Goal: Task Accomplishment & Management: Complete application form

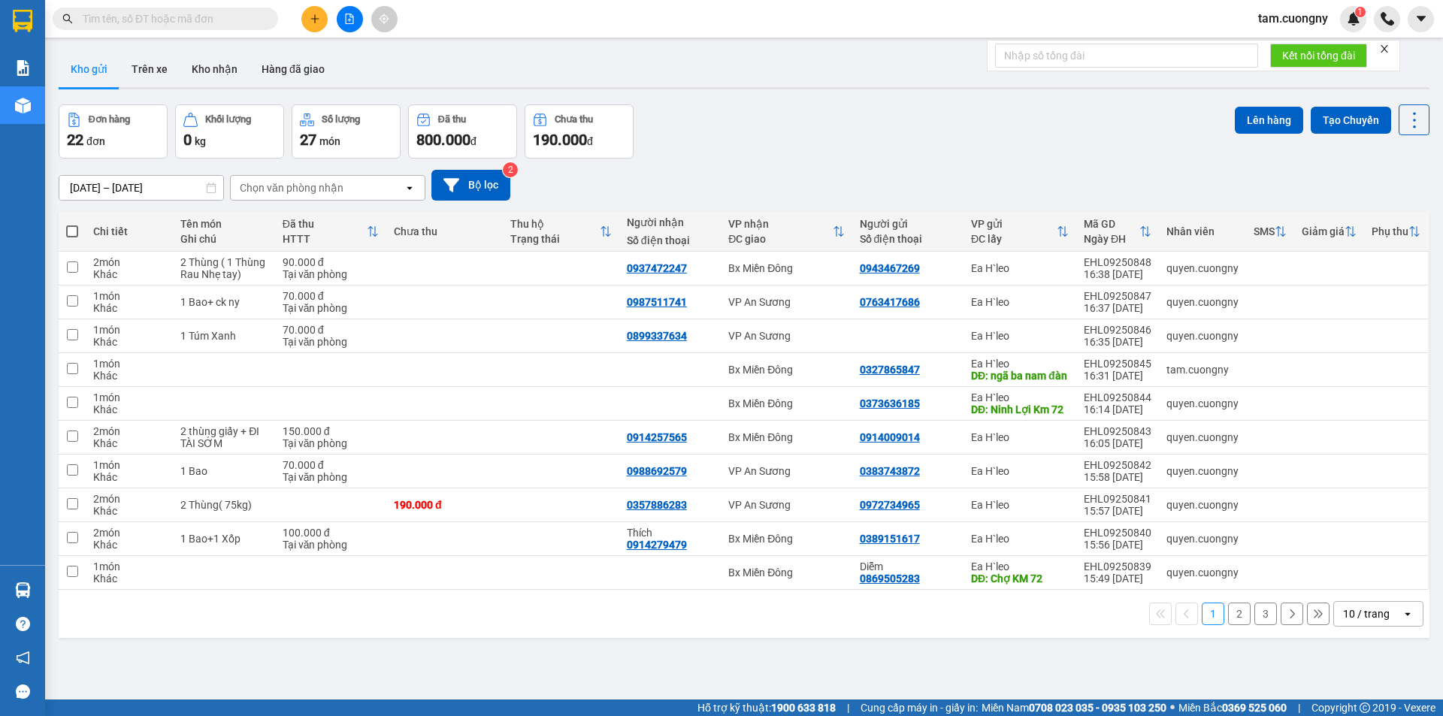
click at [313, 24] on button at bounding box center [314, 19] width 26 height 26
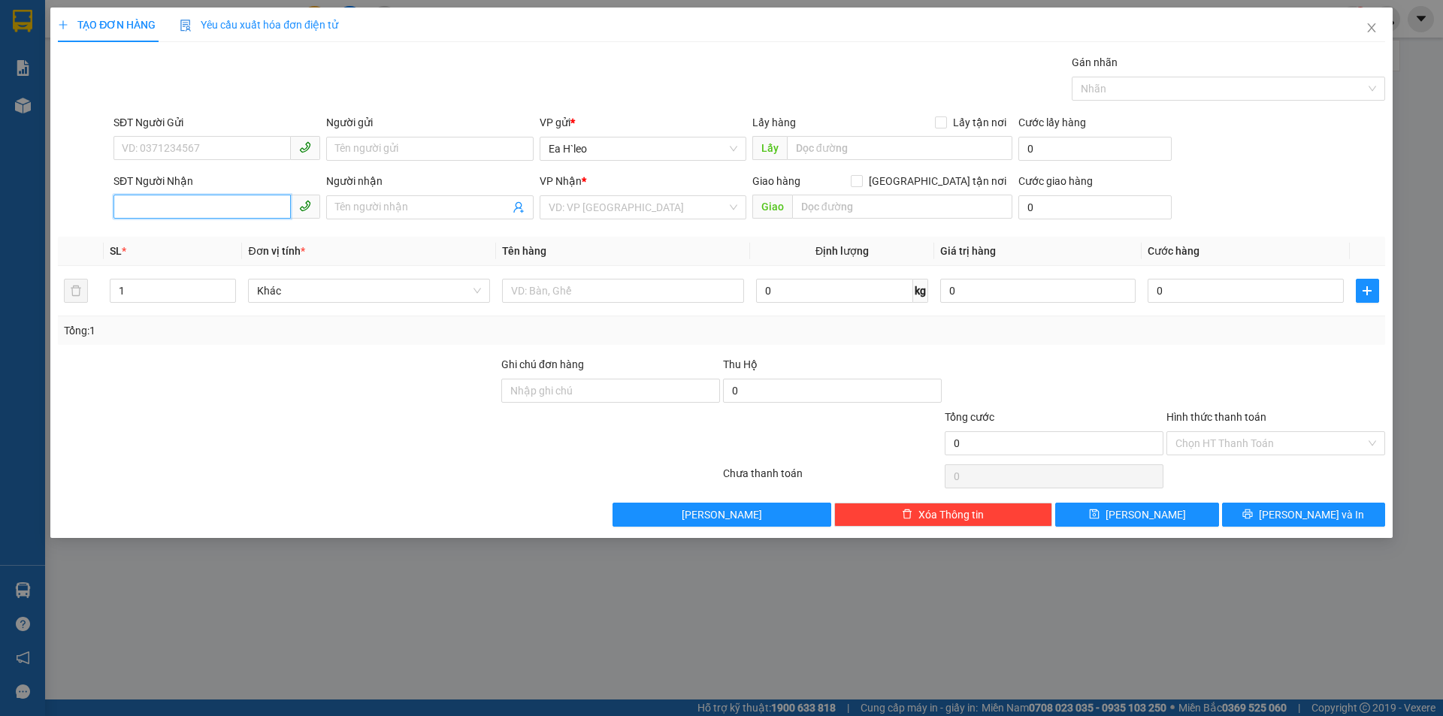
click at [222, 204] on input "SĐT Người Nhận" at bounding box center [202, 207] width 177 height 24
click at [195, 150] on input "SĐT Người Gửi" at bounding box center [202, 148] width 177 height 24
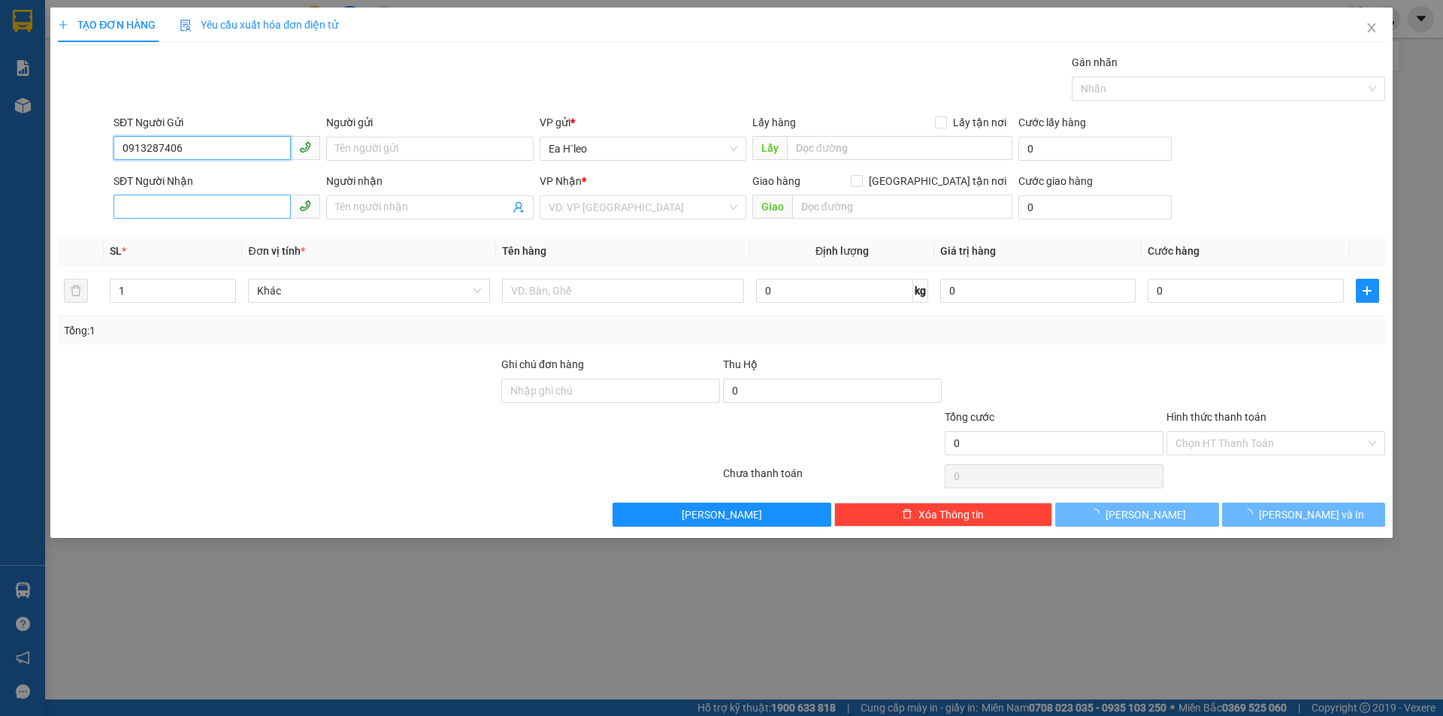
type input "0913287406"
click at [198, 218] on input "SĐT Người Nhận" at bounding box center [202, 207] width 177 height 24
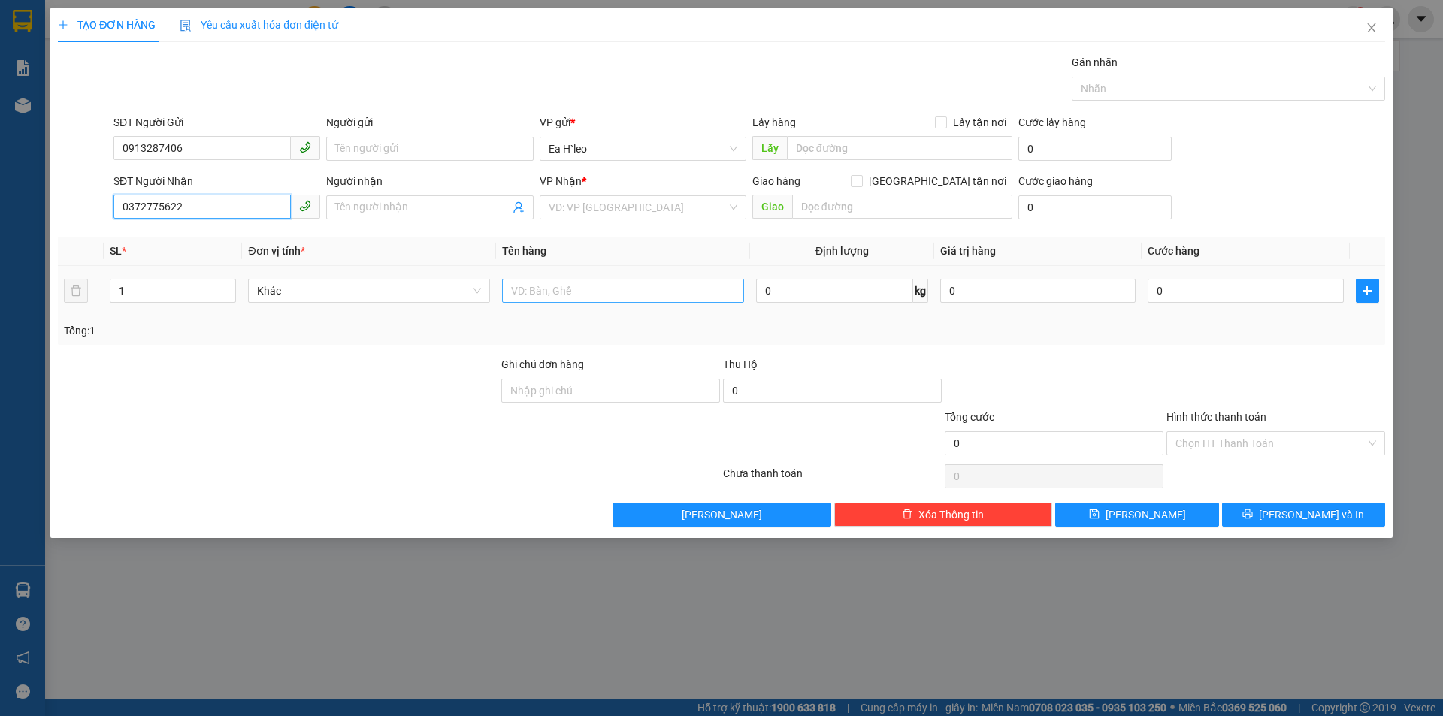
type input "0372775622"
click at [545, 295] on input "text" at bounding box center [623, 291] width 242 height 24
type input "0"
type input "0353876243. hồ sơ"
click at [608, 201] on input "search" at bounding box center [638, 207] width 178 height 23
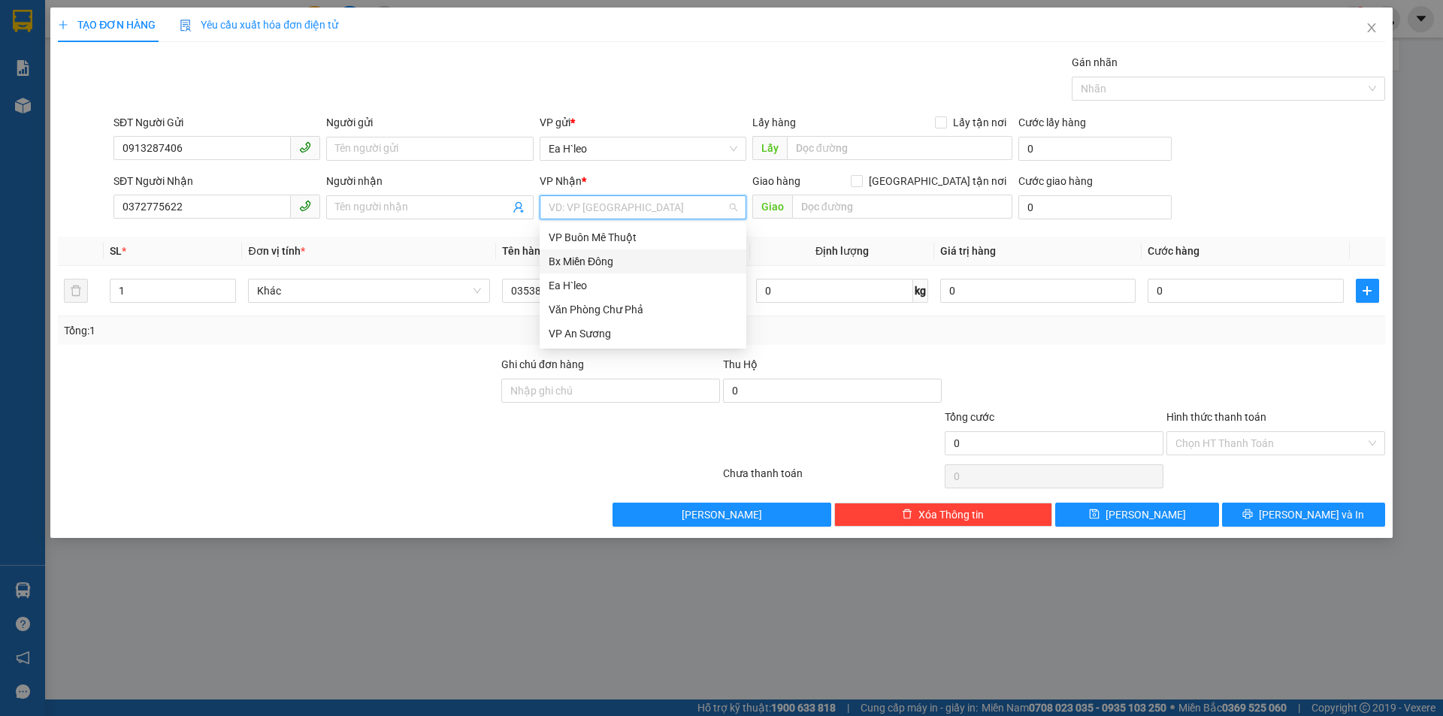
drag, startPoint x: 603, startPoint y: 268, endPoint x: 853, endPoint y: 237, distance: 252.3
click at [613, 262] on div "Bx Miền Đông" at bounding box center [643, 261] width 189 height 17
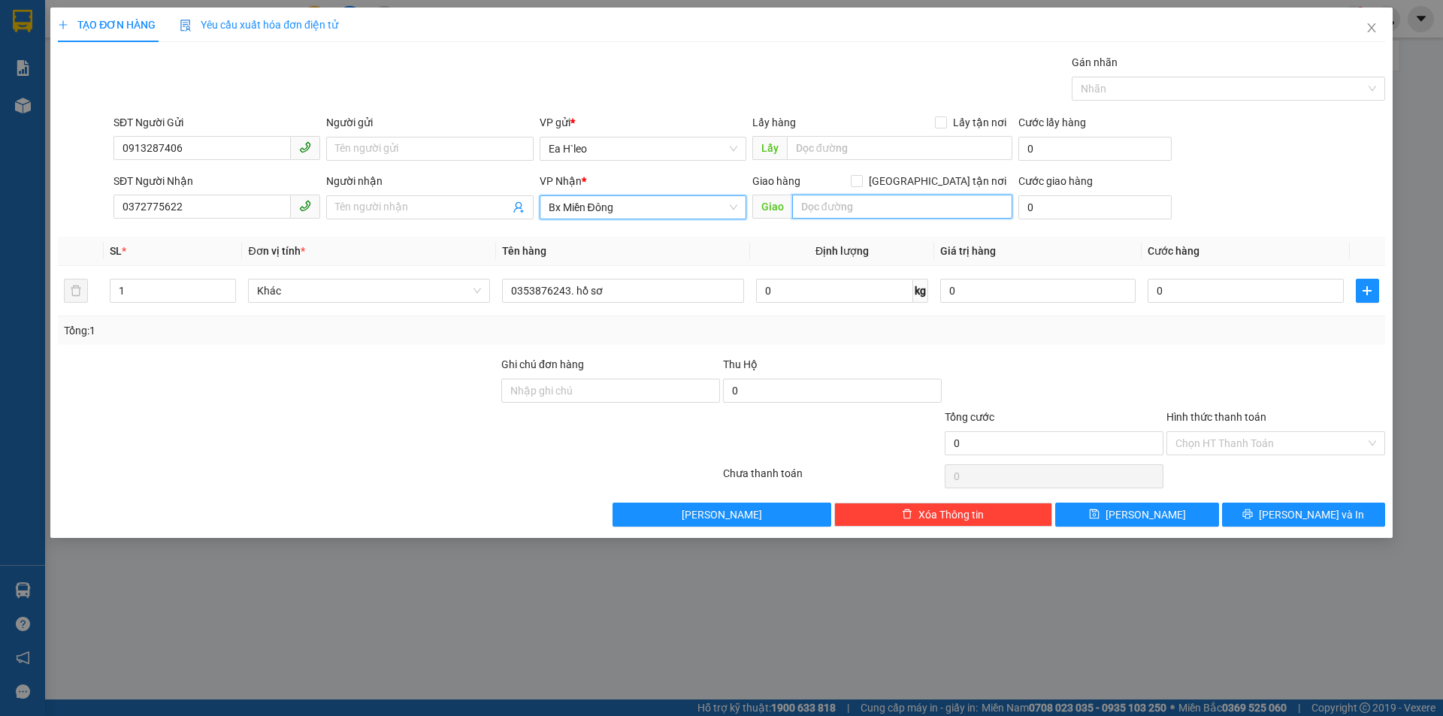
click at [872, 201] on input "text" at bounding box center [902, 207] width 220 height 24
type input "nga ba con cò bình dương"
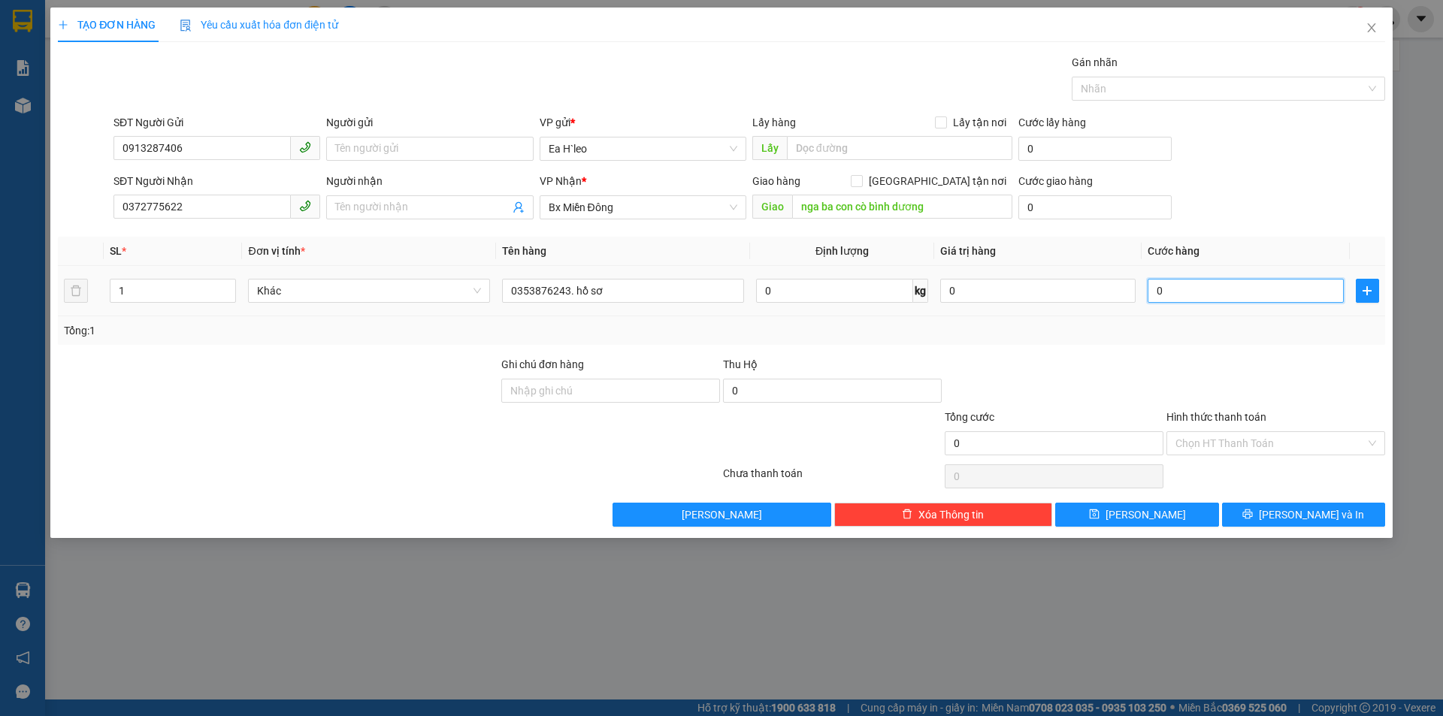
click at [1172, 293] on input "0" at bounding box center [1245, 291] width 195 height 24
type input "3"
type input "30"
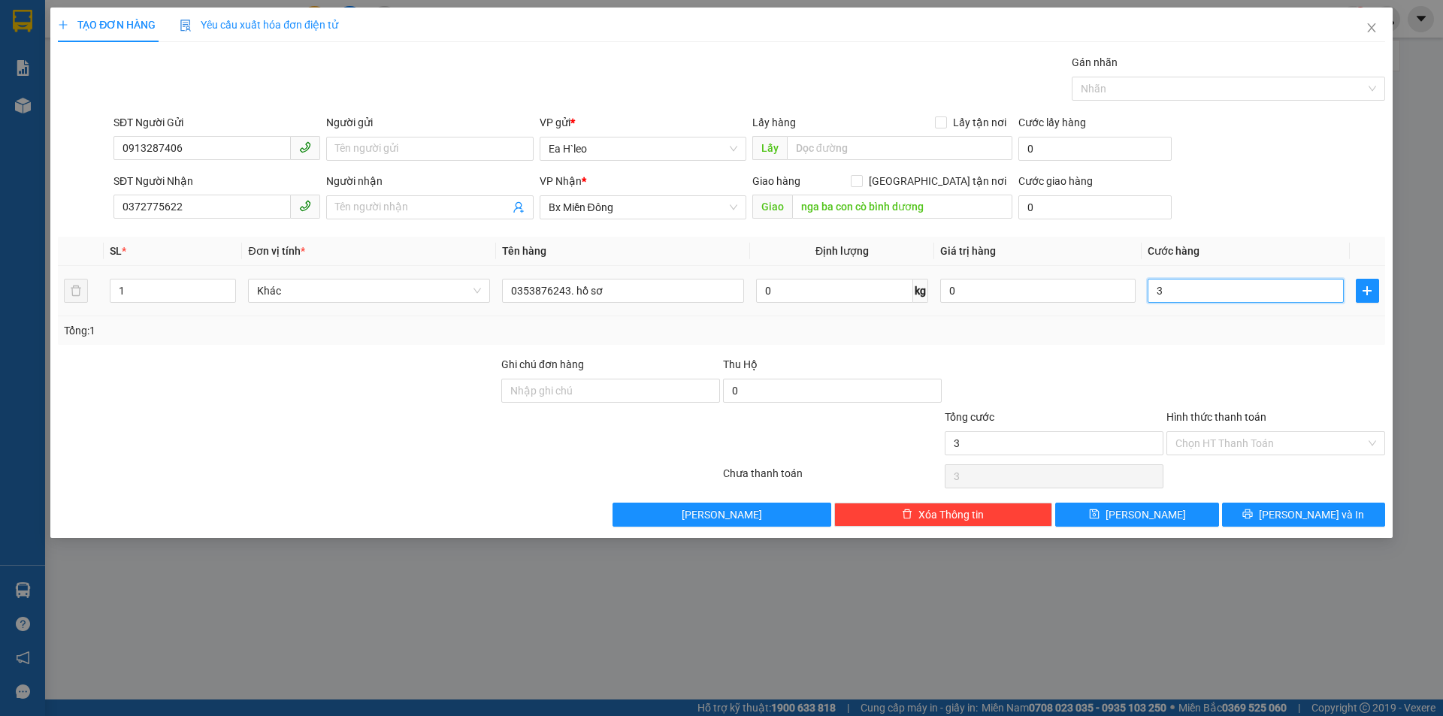
type input "30"
type input "300"
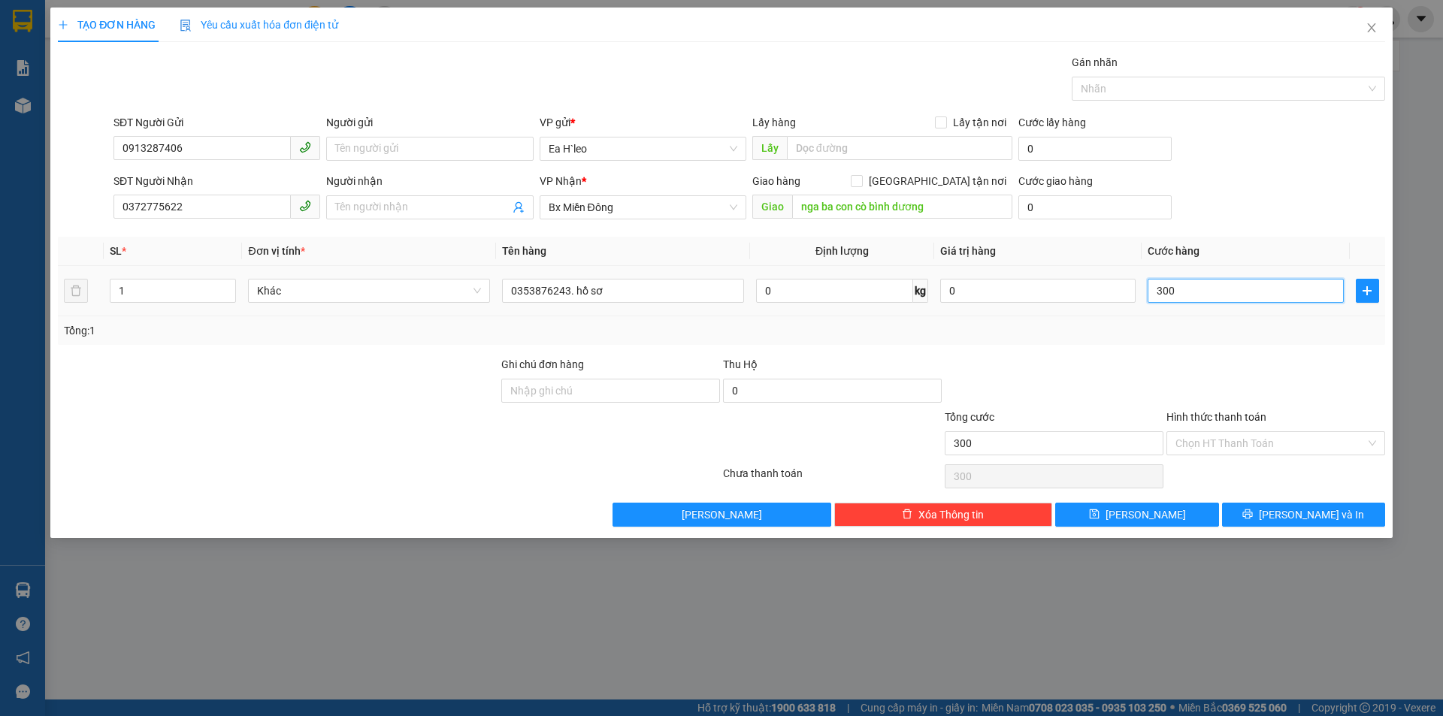
type input "3.000"
type input "30.000"
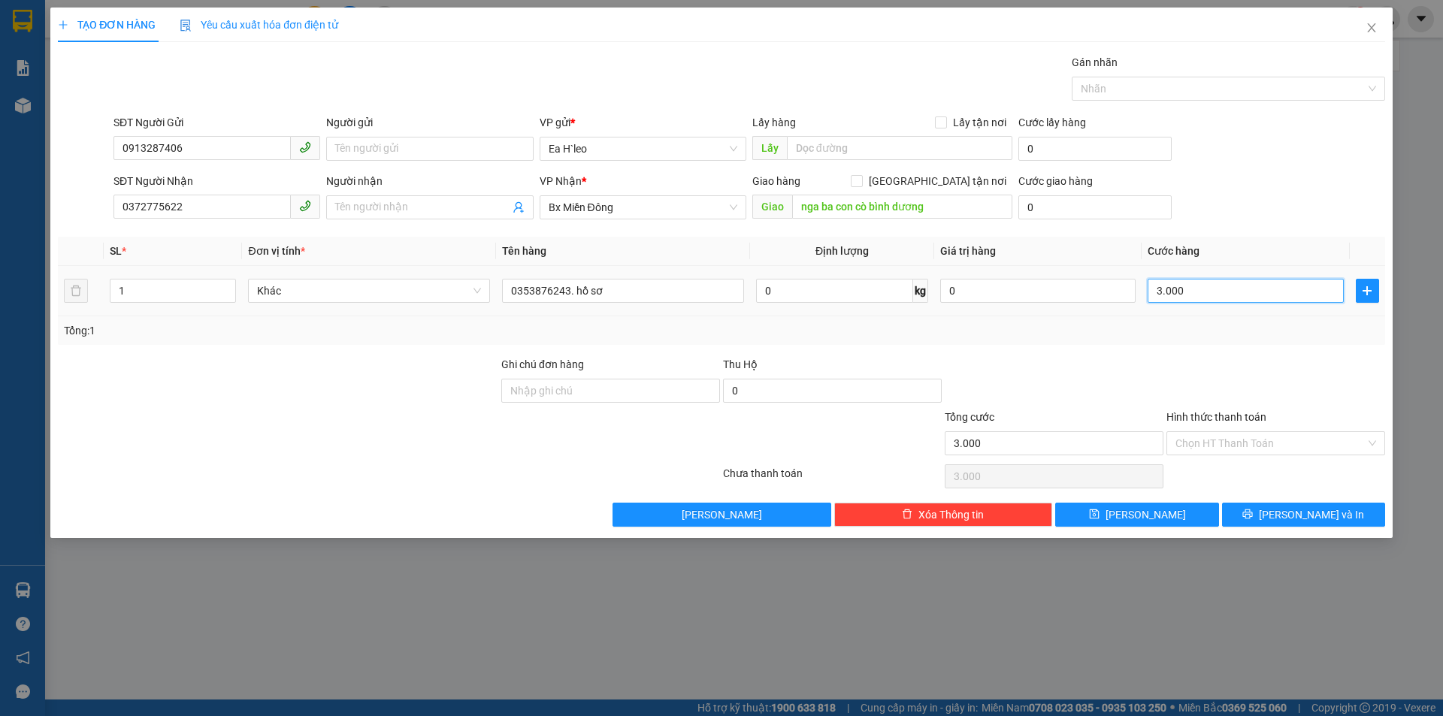
type input "30.000"
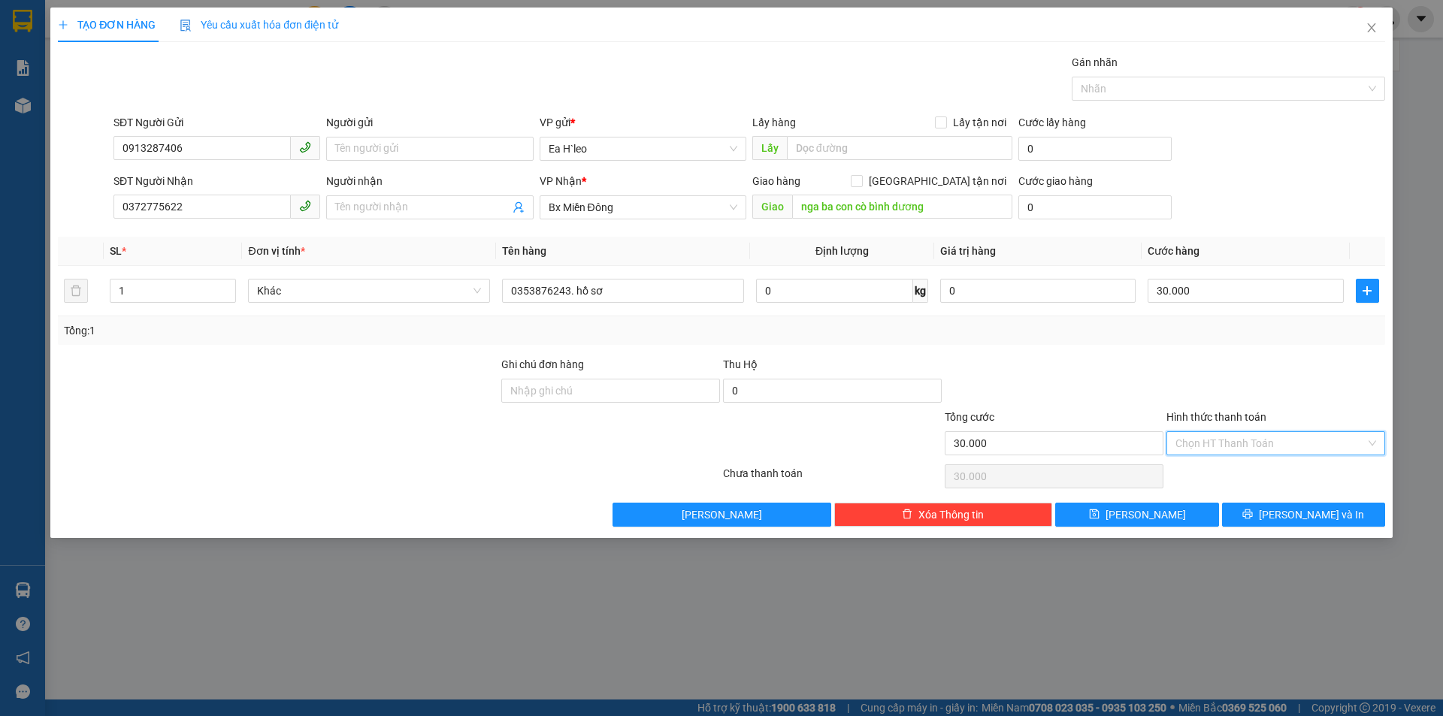
click at [1242, 447] on input "Hình thức thanh toán" at bounding box center [1271, 443] width 190 height 23
click at [1225, 466] on div "Tại văn phòng" at bounding box center [1276, 473] width 201 height 17
type input "0"
click at [1170, 514] on button "[PERSON_NAME]" at bounding box center [1136, 515] width 163 height 24
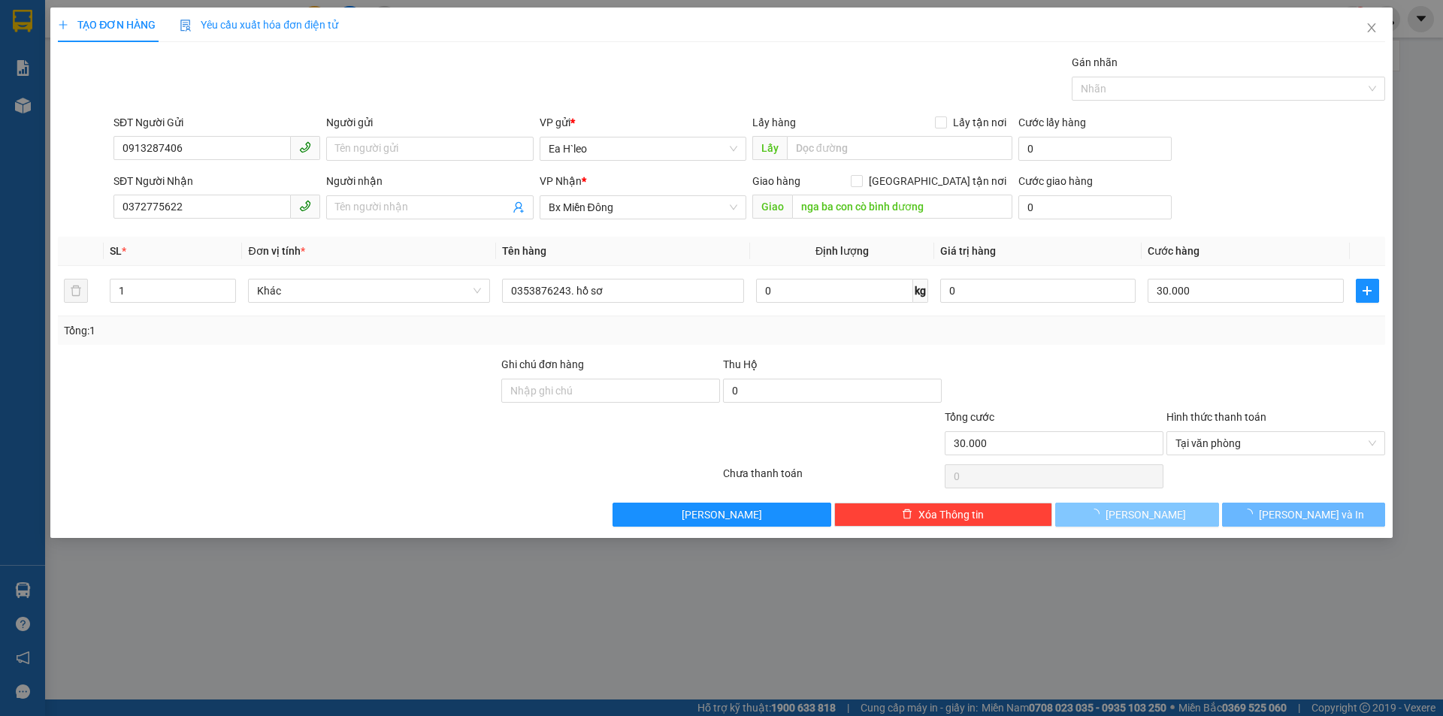
type input "0"
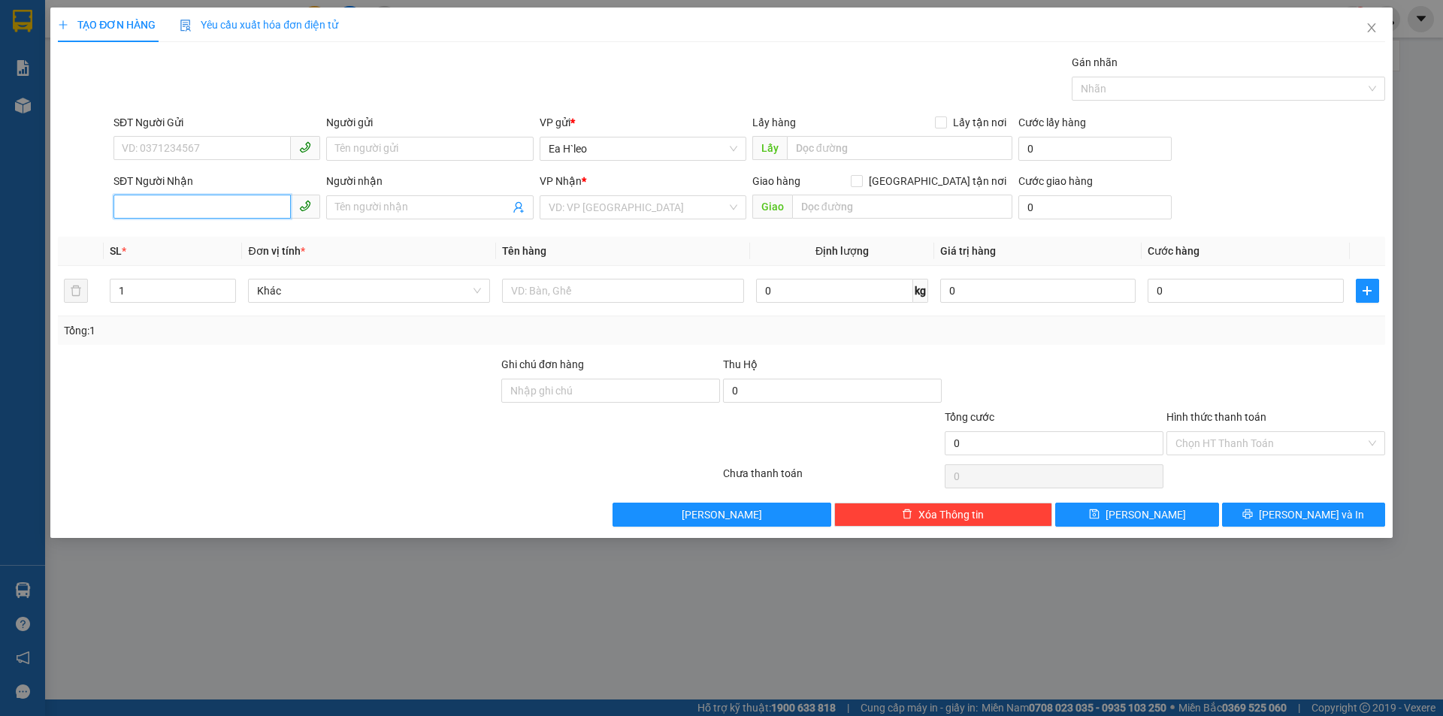
click at [205, 204] on input "SĐT Người Nhận" at bounding box center [202, 207] width 177 height 24
type input "0"
click at [1370, 26] on icon "close" at bounding box center [1372, 28] width 12 height 12
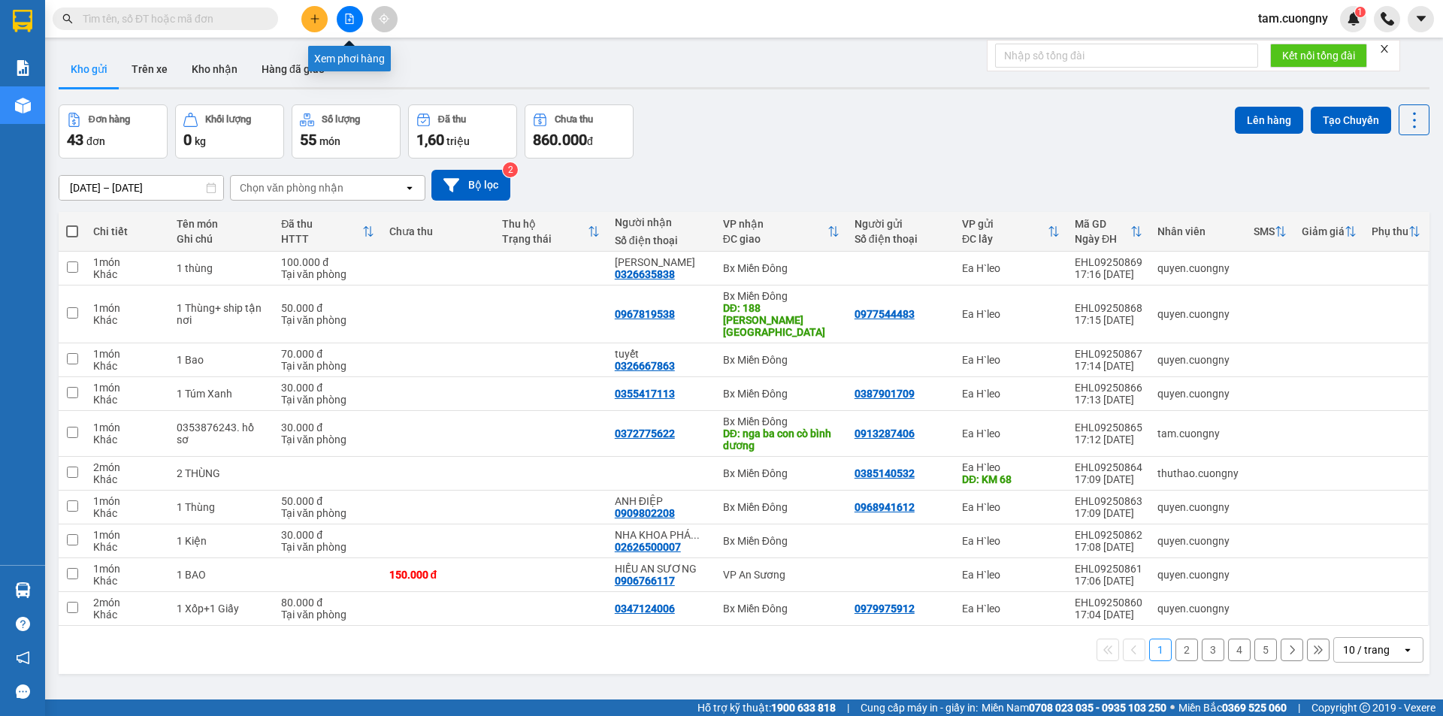
click at [353, 29] on button at bounding box center [350, 19] width 26 height 26
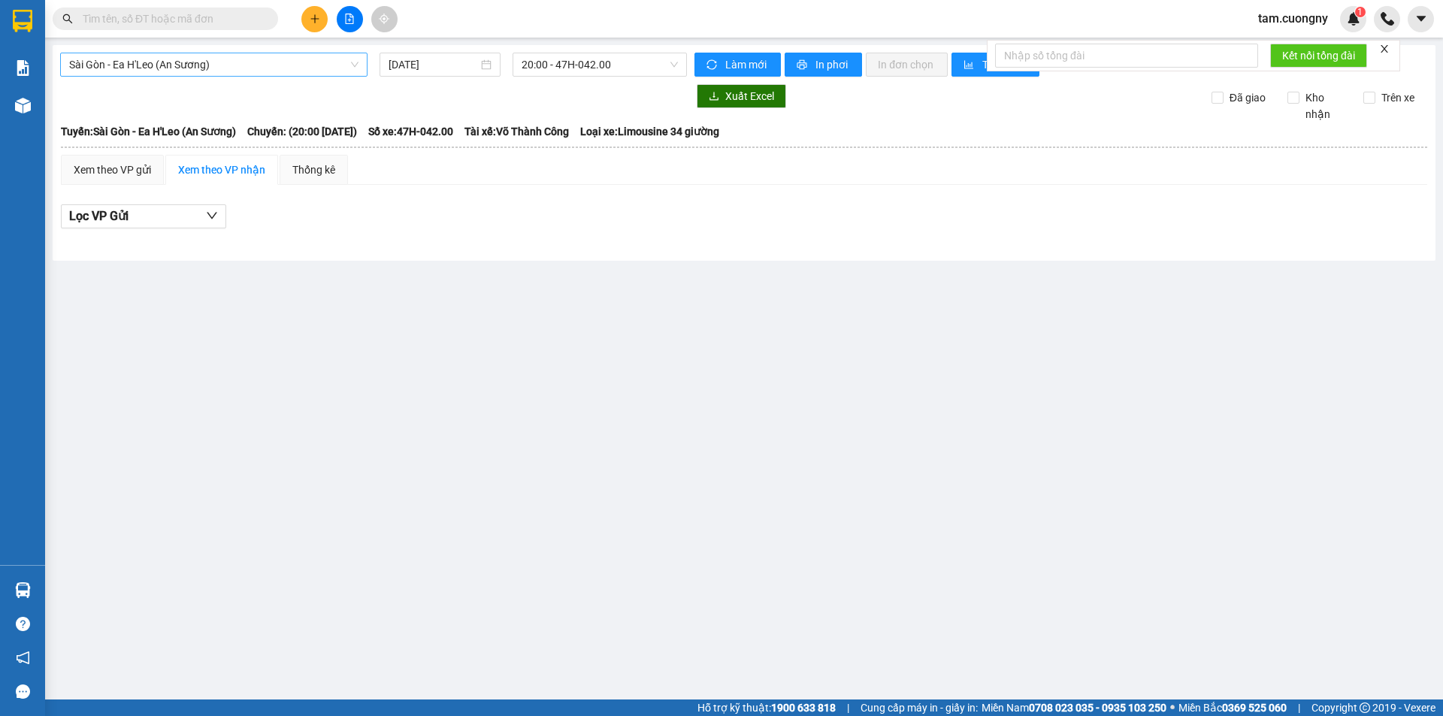
click at [322, 65] on span "Sài Gòn - Ea H'Leo (An Sương)" at bounding box center [213, 64] width 289 height 23
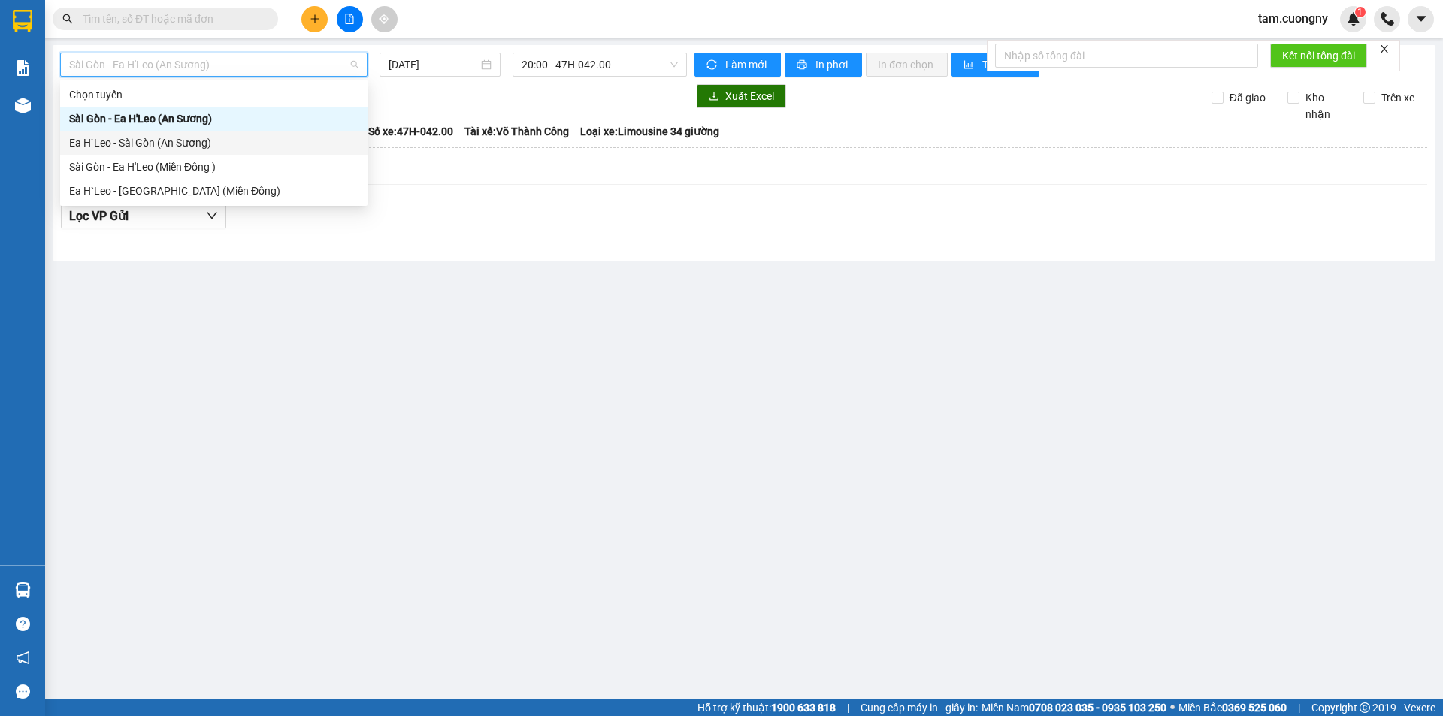
click at [195, 143] on div "Ea H`Leo - Sài Gòn (An Sương)" at bounding box center [213, 143] width 289 height 17
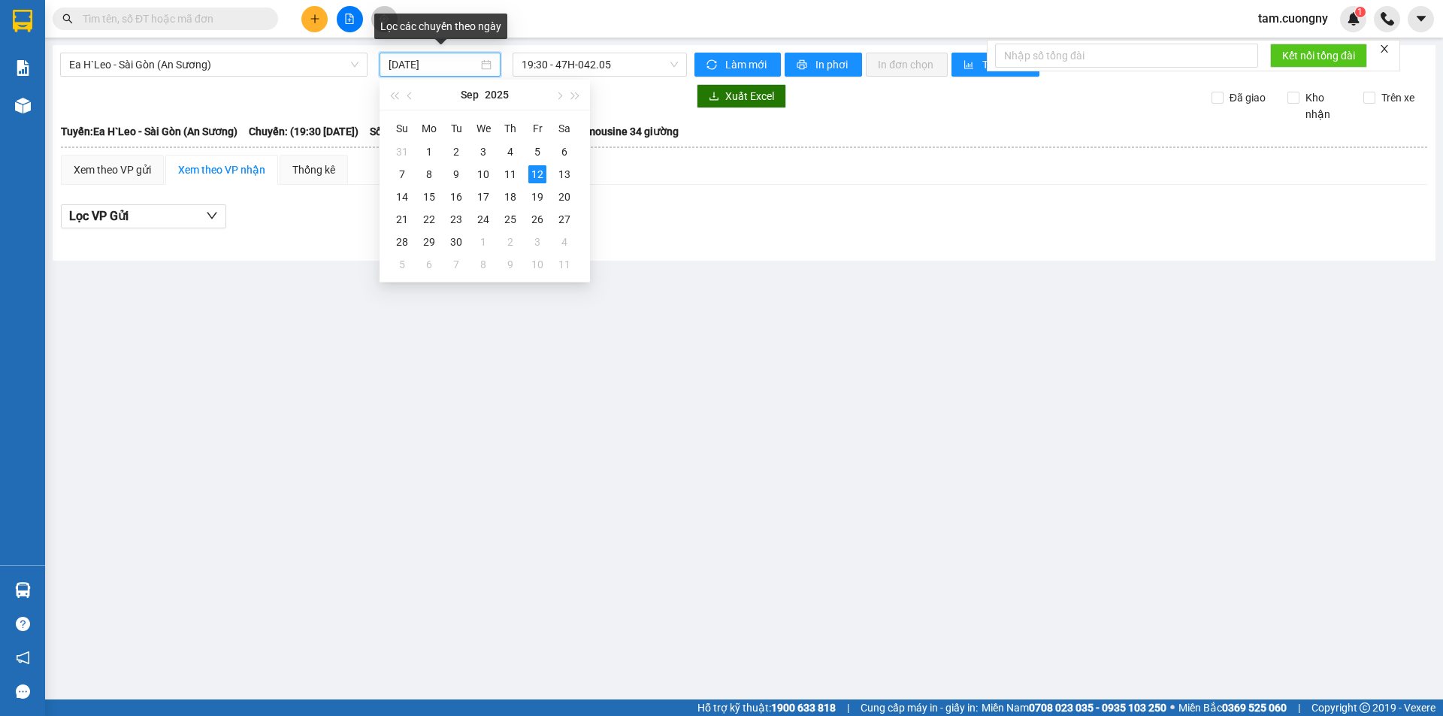
click at [445, 64] on input "[DATE]" at bounding box center [433, 64] width 89 height 17
click at [483, 177] on div "10" at bounding box center [483, 174] width 18 height 18
type input "[DATE]"
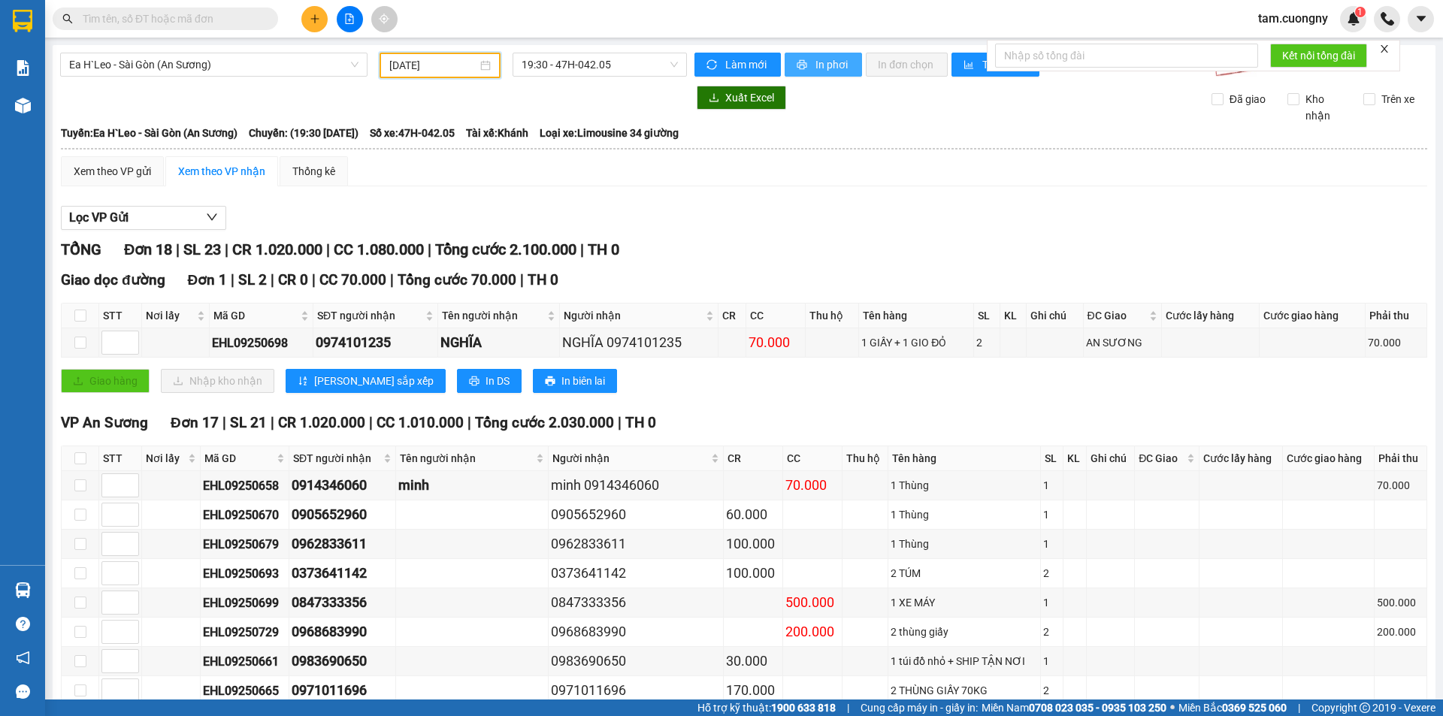
click at [816, 64] on span "In phơi" at bounding box center [833, 64] width 35 height 17
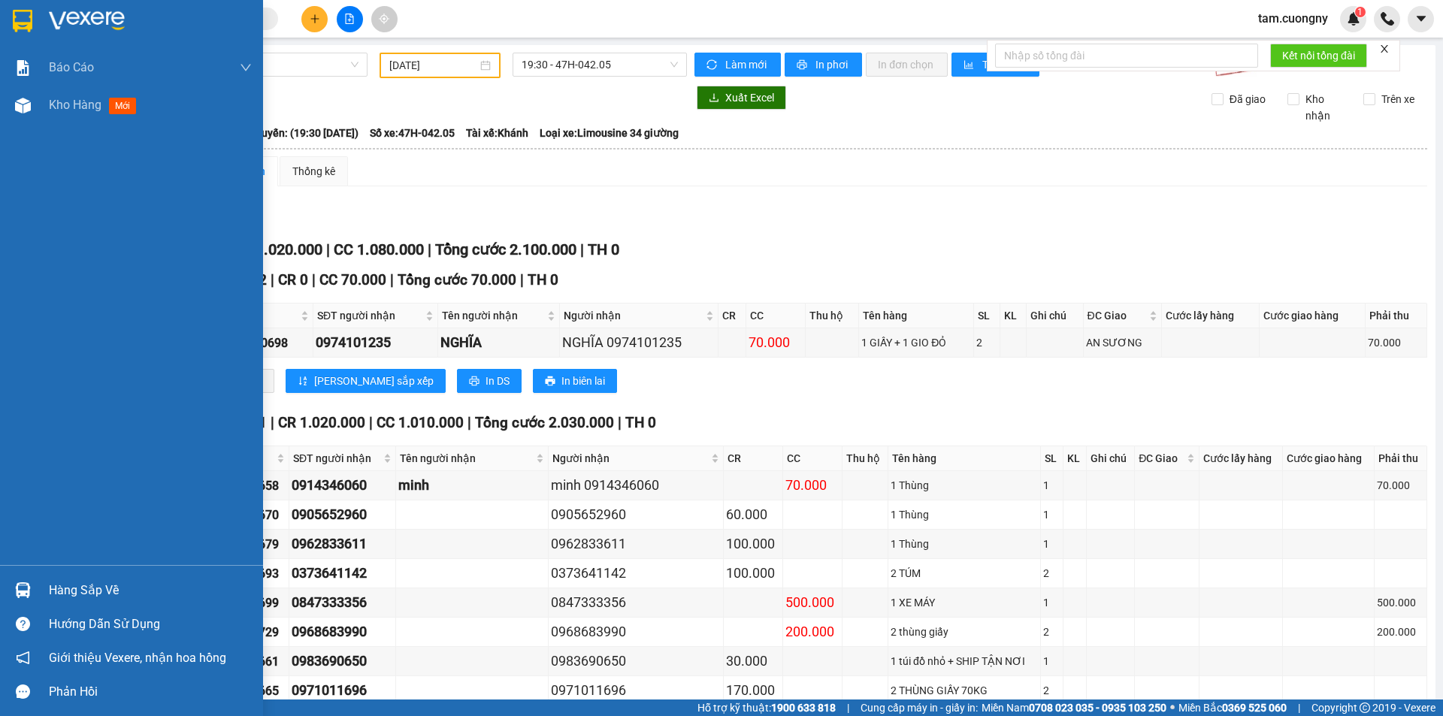
click at [21, 19] on img at bounding box center [23, 21] width 20 height 23
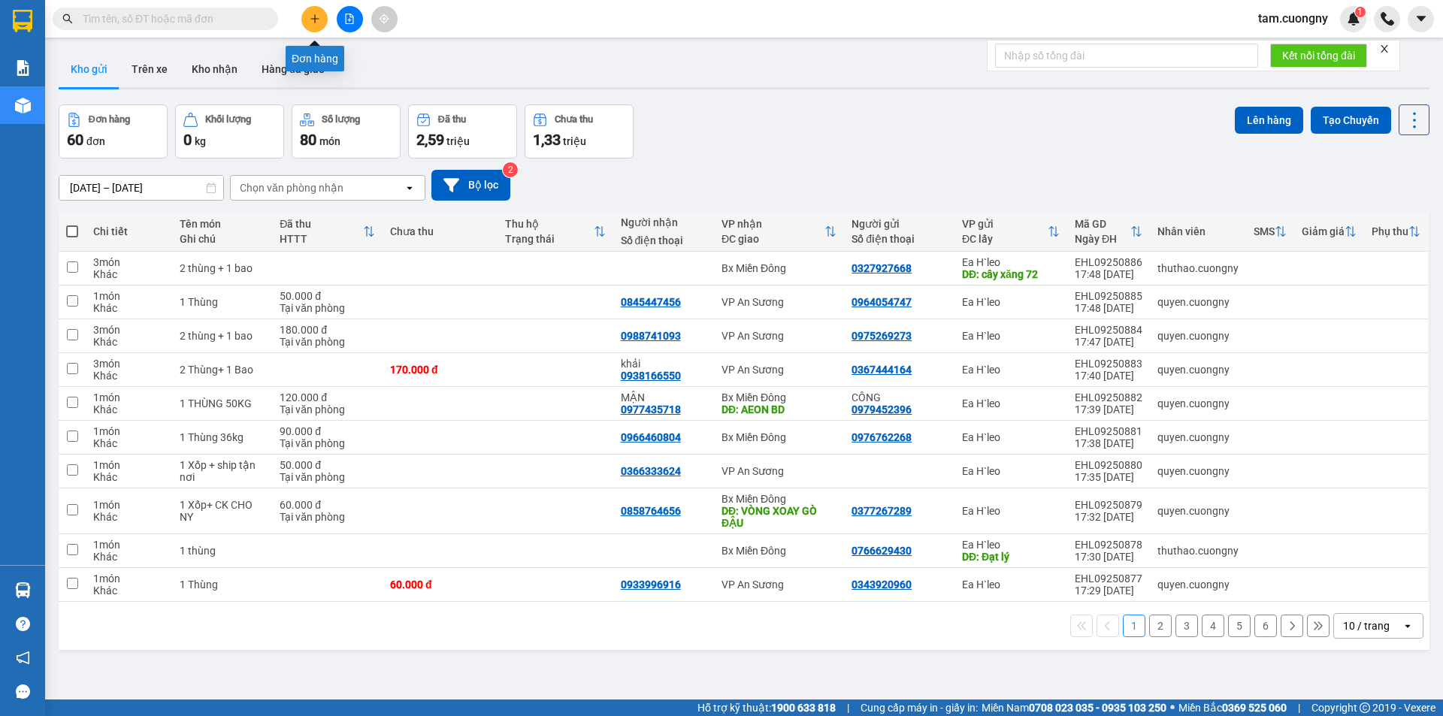
click at [318, 24] on button at bounding box center [314, 19] width 26 height 26
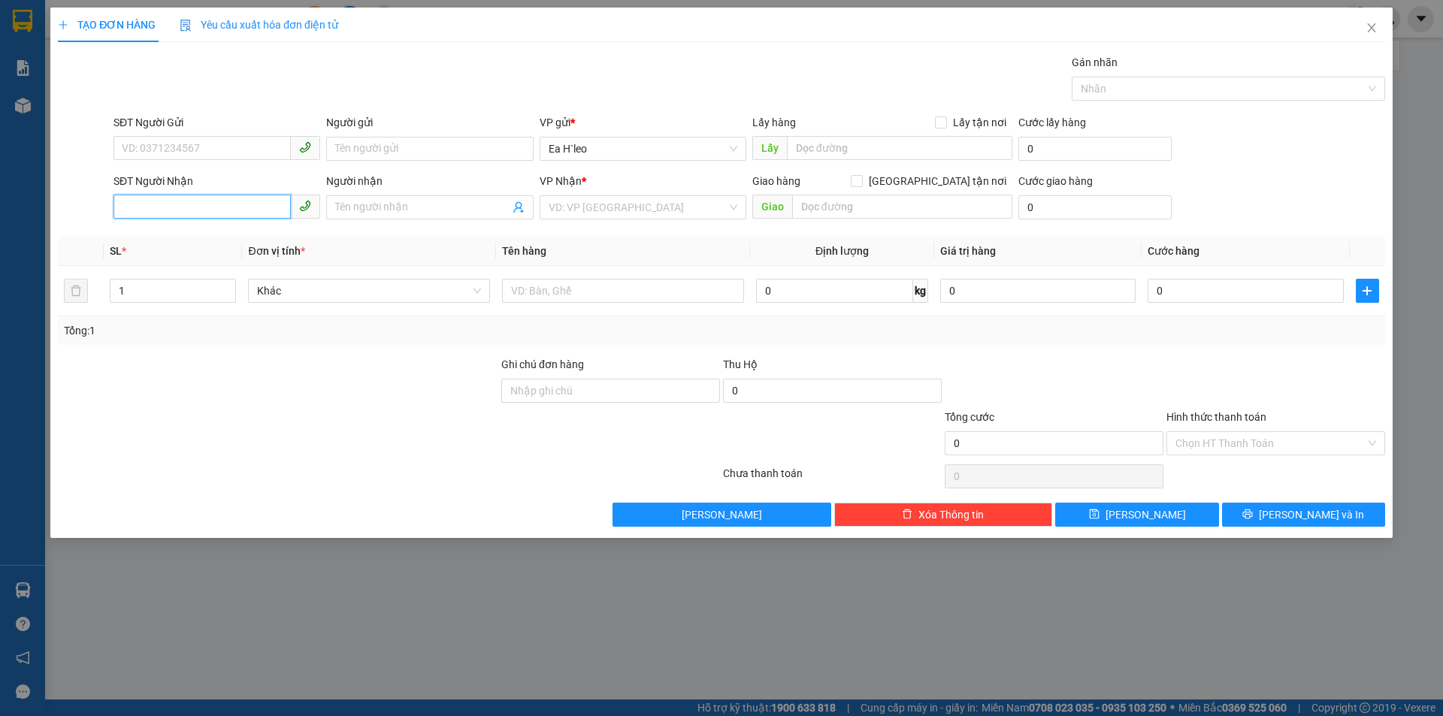
click at [219, 210] on input "SĐT Người Nhận" at bounding box center [202, 207] width 177 height 24
drag, startPoint x: 212, startPoint y: 210, endPoint x: 2, endPoint y: 205, distance: 210.5
click at [0, 206] on div "TẠO ĐƠN HÀNG Yêu cầu xuất hóa đơn điện tử Transit Pickup Surcharge Ids Transit …" at bounding box center [721, 358] width 1443 height 716
type input "0934598652"
paste input "0934598652"
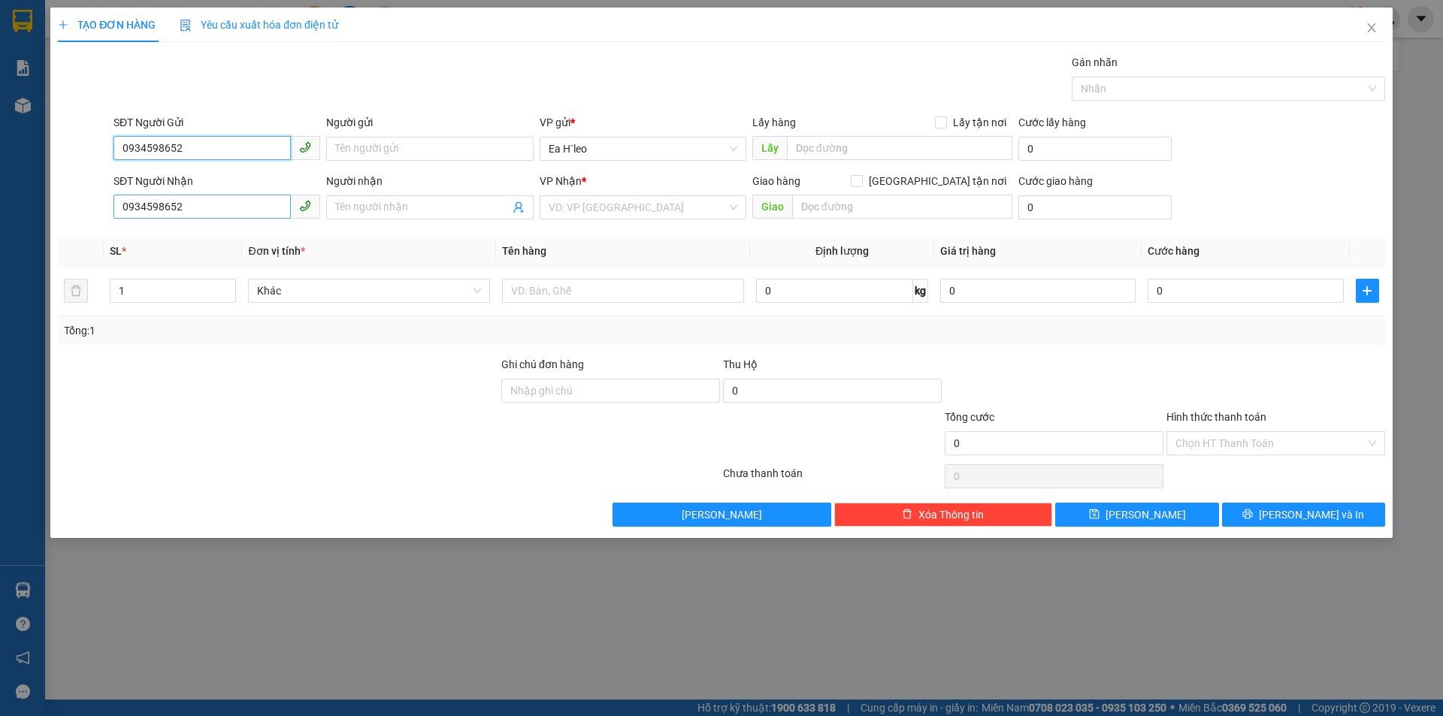
type input "0934598652"
drag, startPoint x: 192, startPoint y: 201, endPoint x: 0, endPoint y: 196, distance: 192.5
click at [0, 205] on div "TẠO ĐƠN HÀNG Yêu cầu xuất hóa đơn điện tử Transit Pickup Surcharge Ids Transit …" at bounding box center [721, 358] width 1443 height 716
click at [221, 150] on input "0934598652" at bounding box center [202, 148] width 177 height 24
click at [201, 178] on div "0934598652 - dũng" at bounding box center [217, 179] width 189 height 17
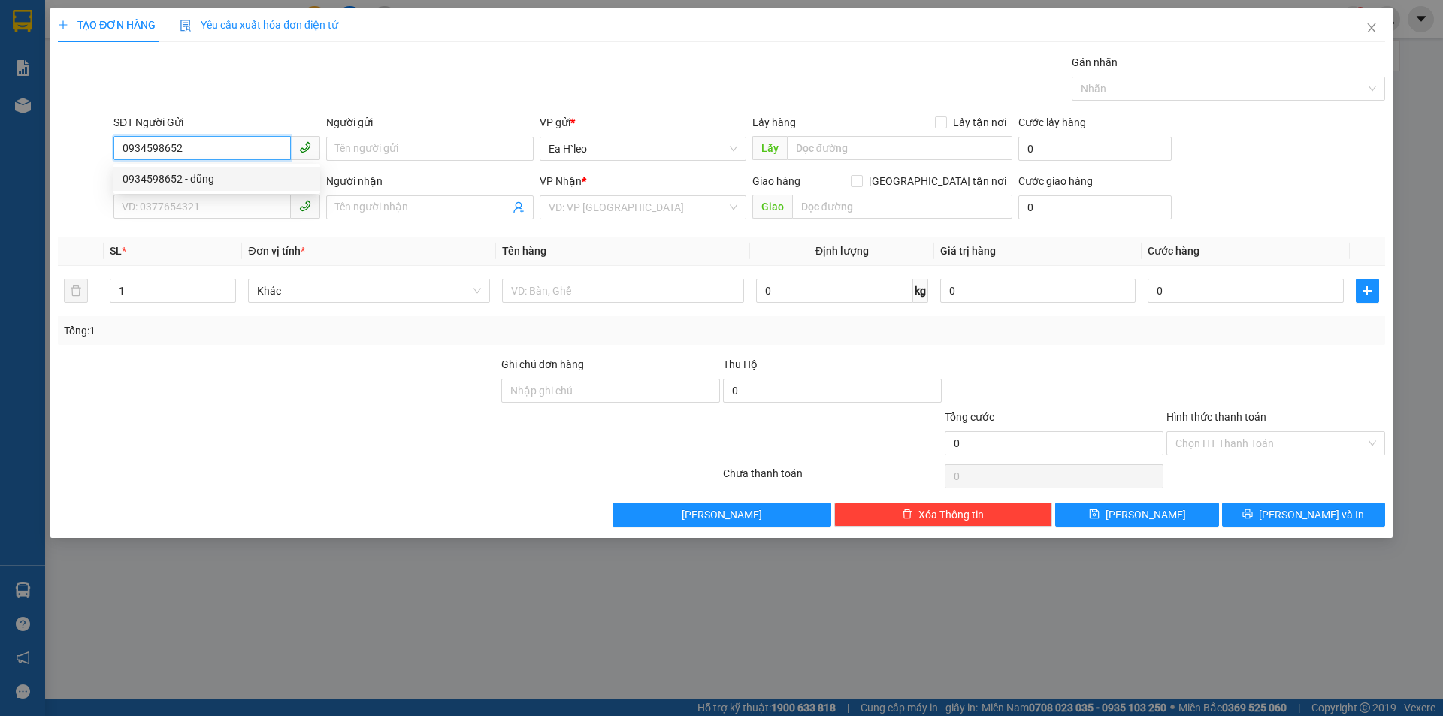
type input "dũng"
type input "0912525554"
type input "[PERSON_NAME]"
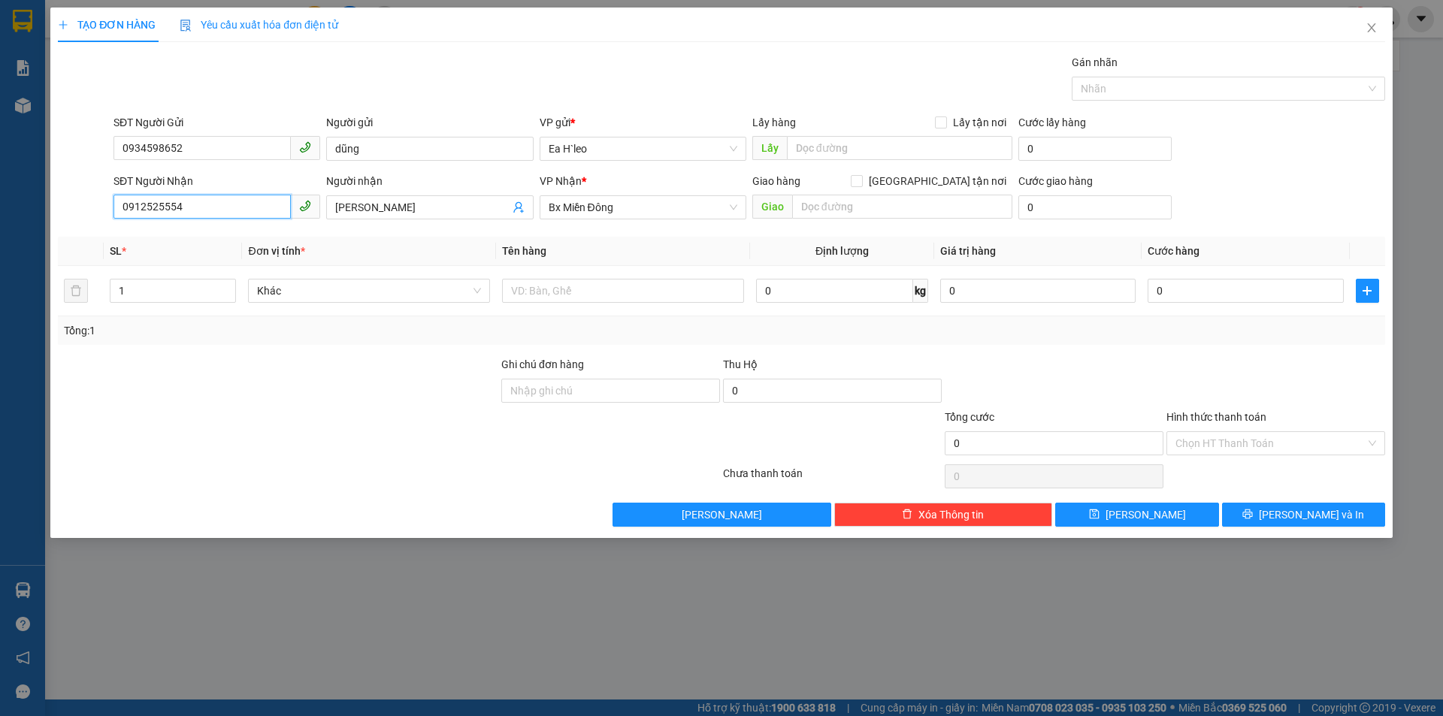
drag, startPoint x: 204, startPoint y: 211, endPoint x: 26, endPoint y: 191, distance: 179.3
click at [34, 210] on div "TẠO ĐƠN HÀNG Yêu cầu xuất hóa đơn điện tử Transit Pickup Surcharge Ids Transit …" at bounding box center [721, 358] width 1443 height 716
drag, startPoint x: 373, startPoint y: 208, endPoint x: 228, endPoint y: 229, distance: 146.5
click at [231, 232] on div "Transit Pickup Surcharge Ids Transit Deliver Surcharge Ids Transit Deliver Surc…" at bounding box center [721, 290] width 1327 height 473
click at [895, 138] on input "text" at bounding box center [899, 148] width 225 height 24
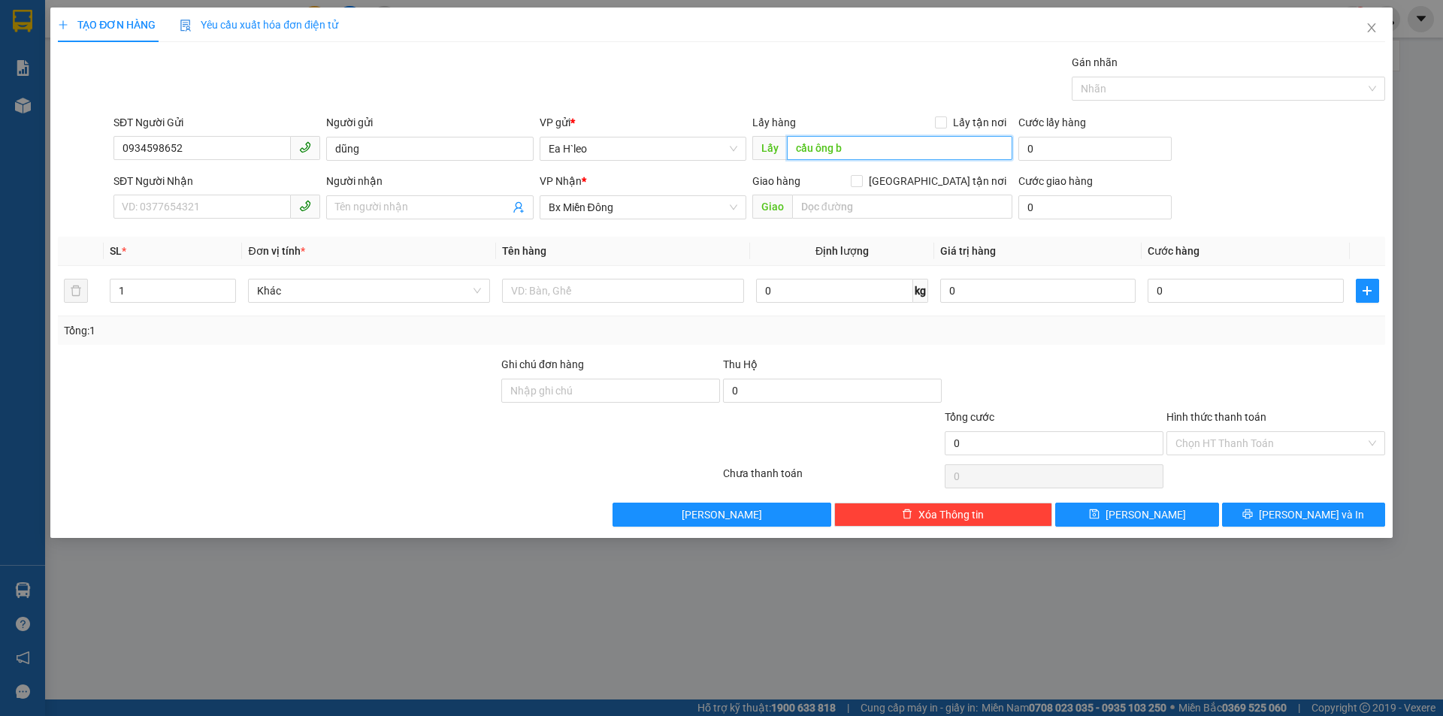
type input "cầu ông bố"
drag, startPoint x: 880, startPoint y: 148, endPoint x: 646, endPoint y: 195, distance: 239.1
click at [646, 196] on form "SĐT Người Gửi 0934598652 Người gửi dũng VP gửi * Ea H`leo Lấy hàng Lấy tận nơi …" at bounding box center [721, 169] width 1327 height 111
type input "tạp hóa hiền chư k pô"
click at [838, 204] on input "text" at bounding box center [902, 207] width 220 height 24
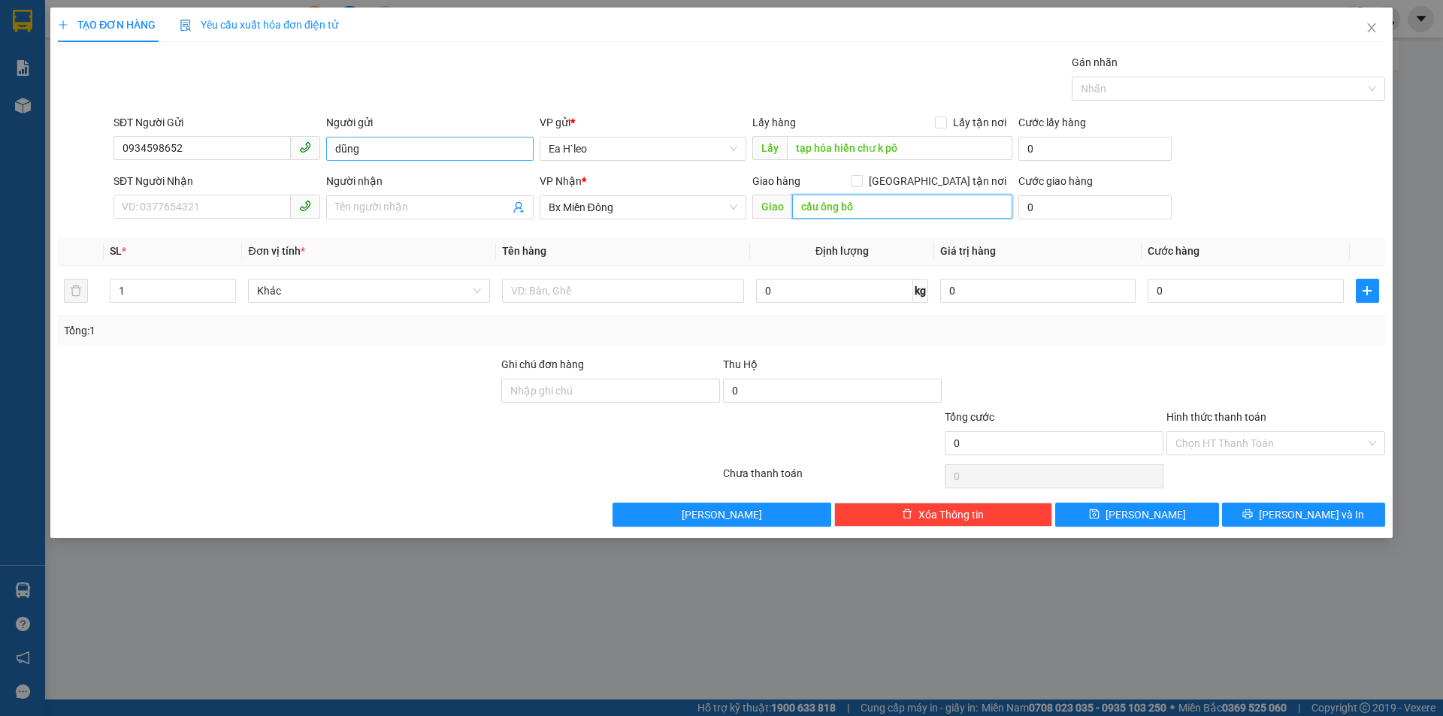
type input "cầu ông bố"
drag, startPoint x: 371, startPoint y: 150, endPoint x: 235, endPoint y: 172, distance: 137.8
click at [235, 172] on form "SĐT Người Gửi 0934598652 Người gửi dũng dũng VP gửi * [PERSON_NAME] Lấy hàng Lấ…" at bounding box center [721, 169] width 1327 height 111
click at [1155, 519] on button "[PERSON_NAME]" at bounding box center [1136, 515] width 163 height 24
